Goal: Check status

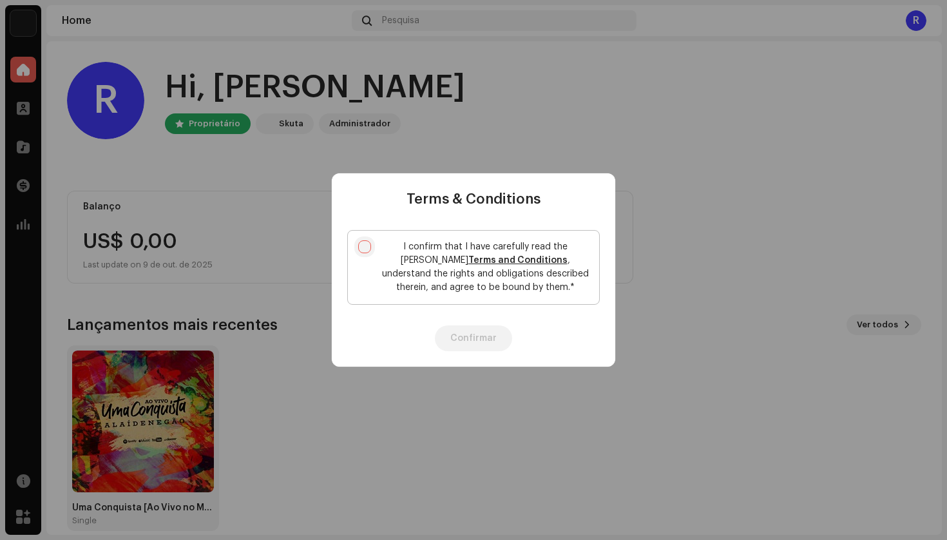
click at [369, 245] on input "I confirm that I have carefully read the [PERSON_NAME] Terms and Conditions , u…" at bounding box center [364, 246] width 13 height 13
checkbox input "true"
click at [475, 343] on button "Confirmar" at bounding box center [473, 338] width 77 height 26
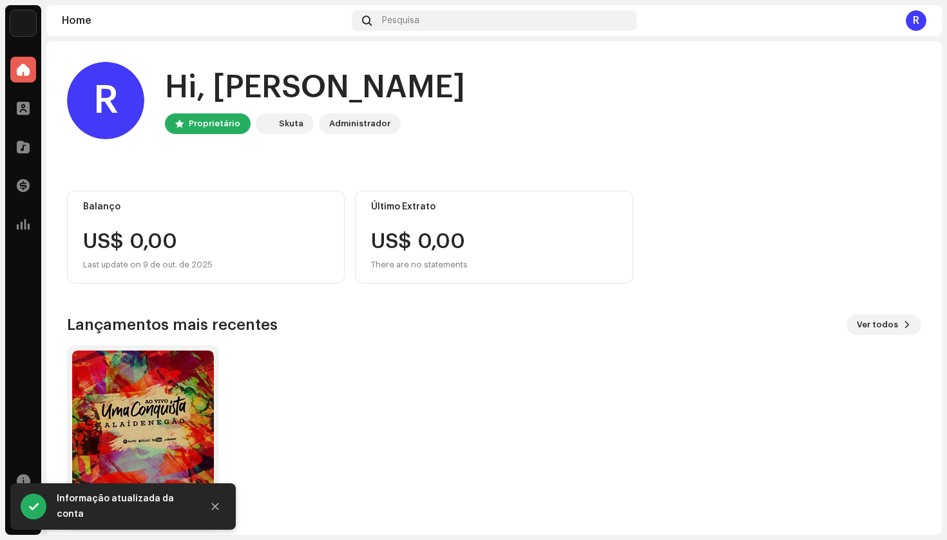
scroll to position [17, 0]
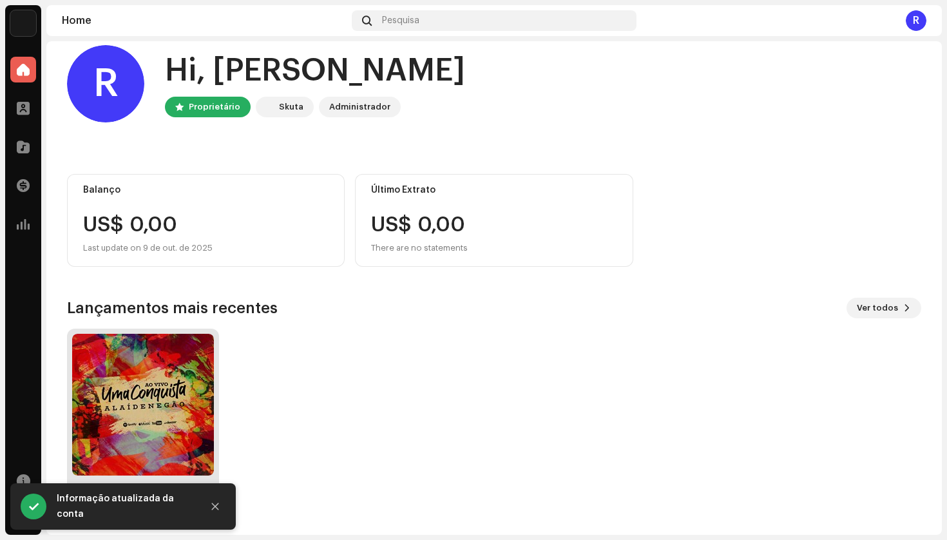
click at [182, 361] on img at bounding box center [143, 405] width 142 height 142
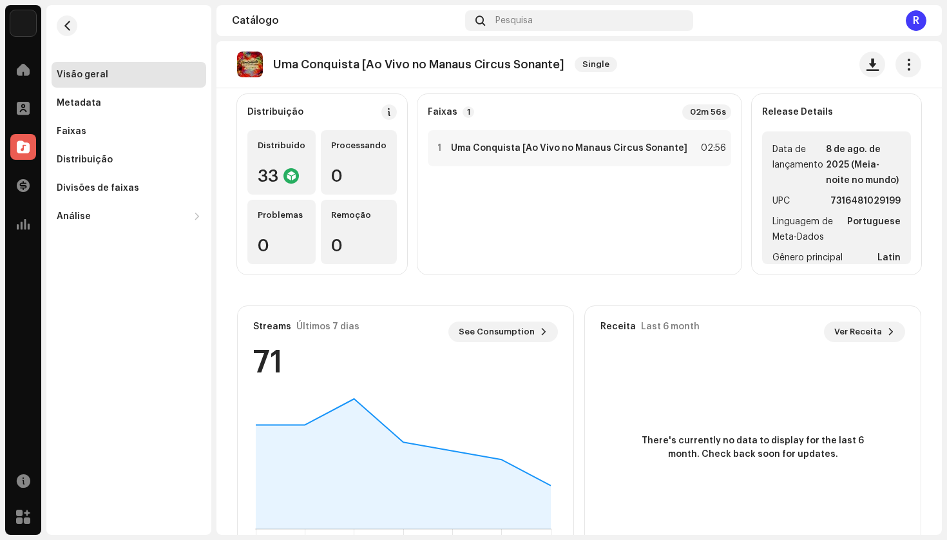
scroll to position [151, 0]
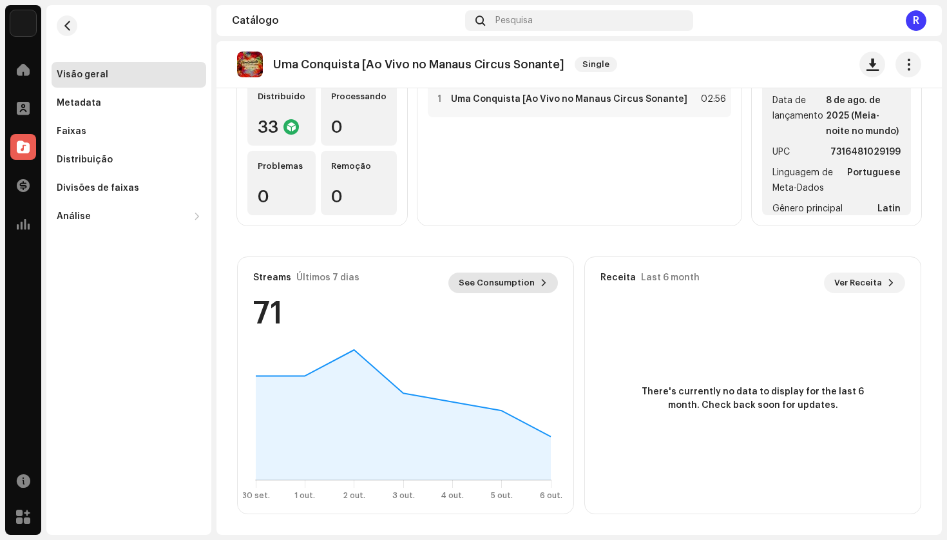
click at [507, 279] on span "See Consumption" at bounding box center [497, 283] width 76 height 26
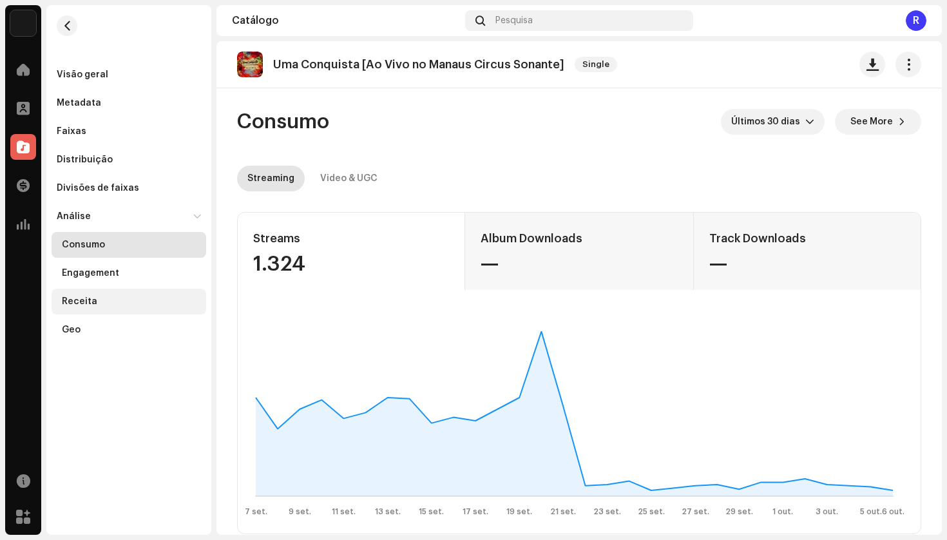
click at [86, 302] on div "Receita" at bounding box center [79, 301] width 35 height 10
